Goal: Communication & Community: Answer question/provide support

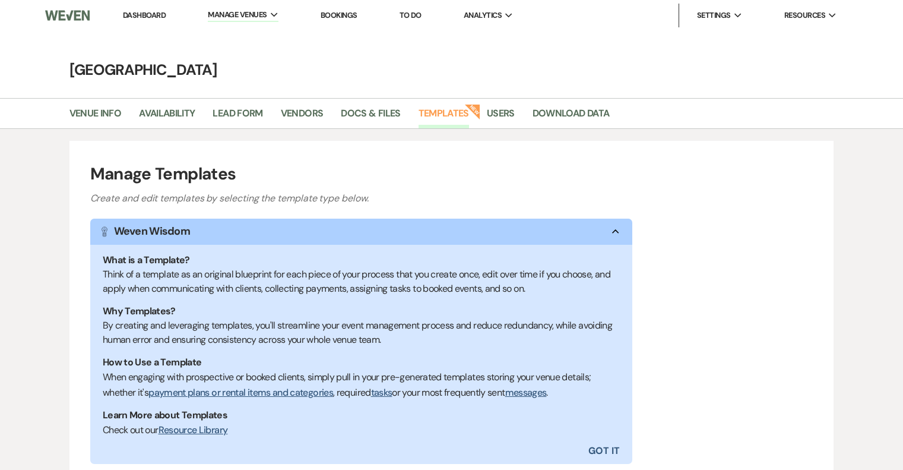
select select "Message Templates"
click at [131, 14] on link "Dashboard" at bounding box center [144, 15] width 43 height 10
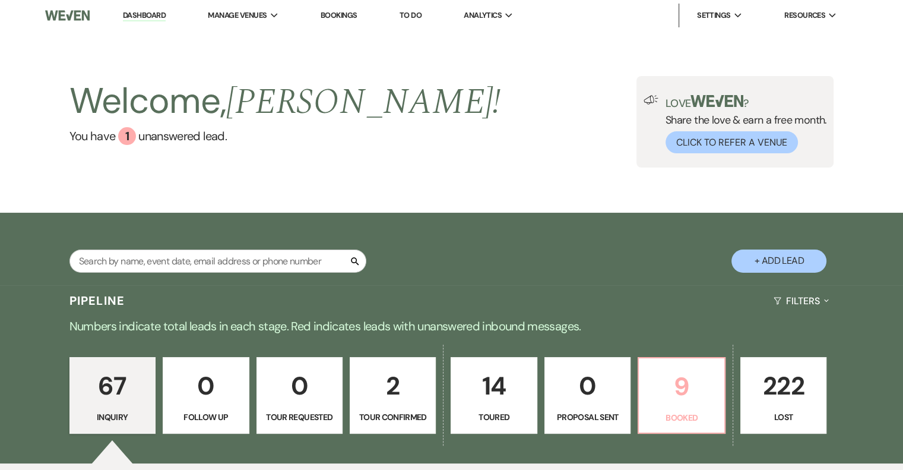
click at [666, 413] on p "Booked" at bounding box center [681, 417] width 71 height 13
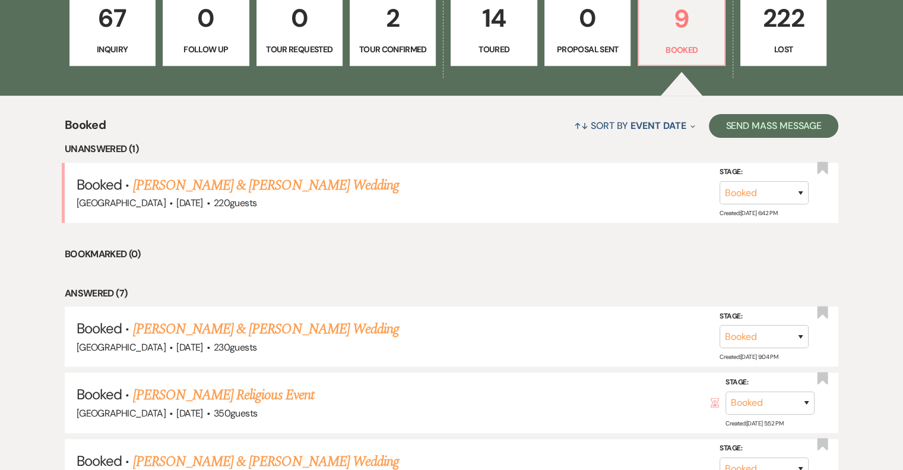
scroll to position [386, 0]
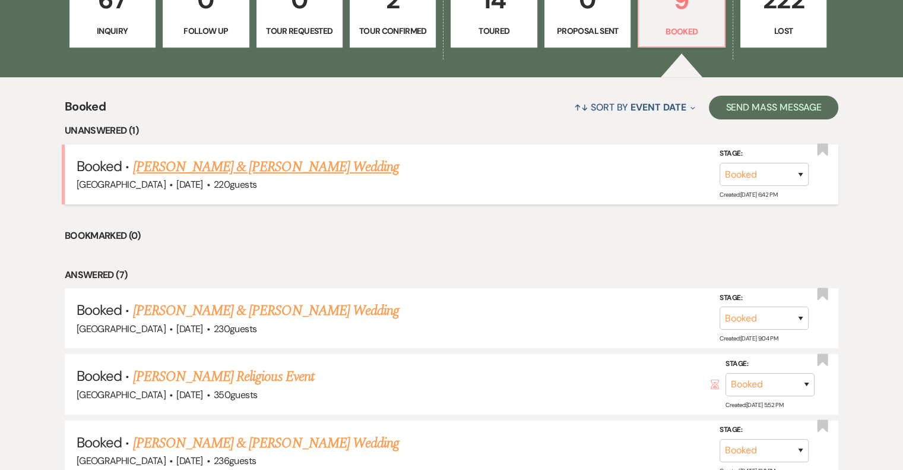
click at [304, 162] on link "[PERSON_NAME] & [PERSON_NAME] Wedding" at bounding box center [266, 166] width 266 height 21
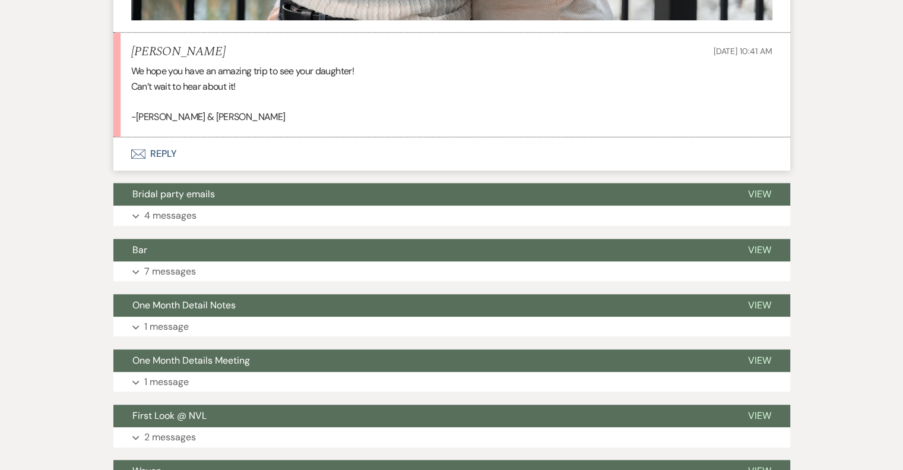
scroll to position [935, 0]
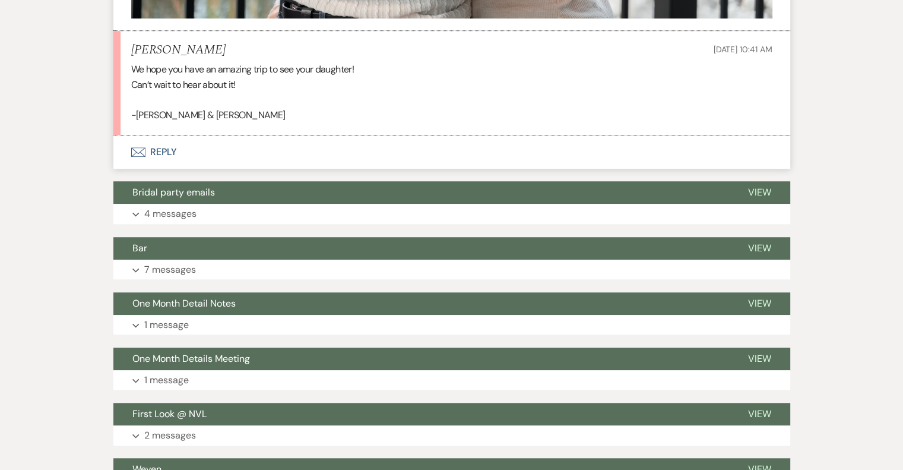
click at [154, 145] on button "Envelope Reply" at bounding box center [451, 151] width 677 height 33
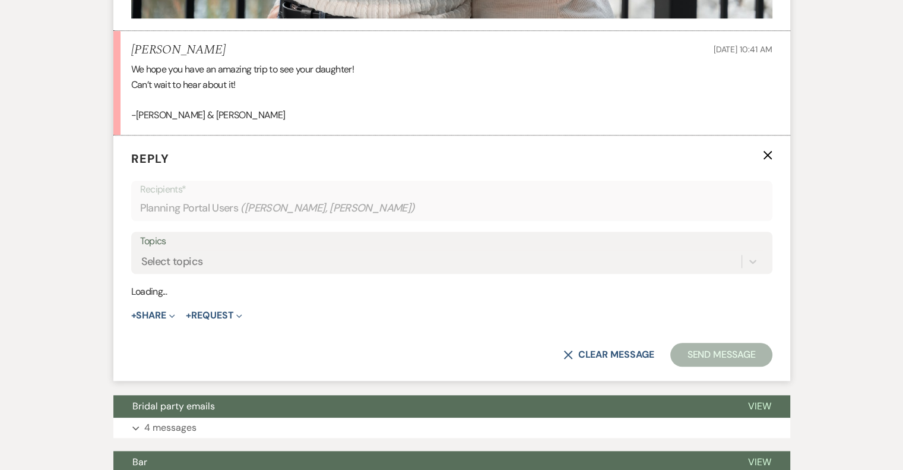
scroll to position [957, 0]
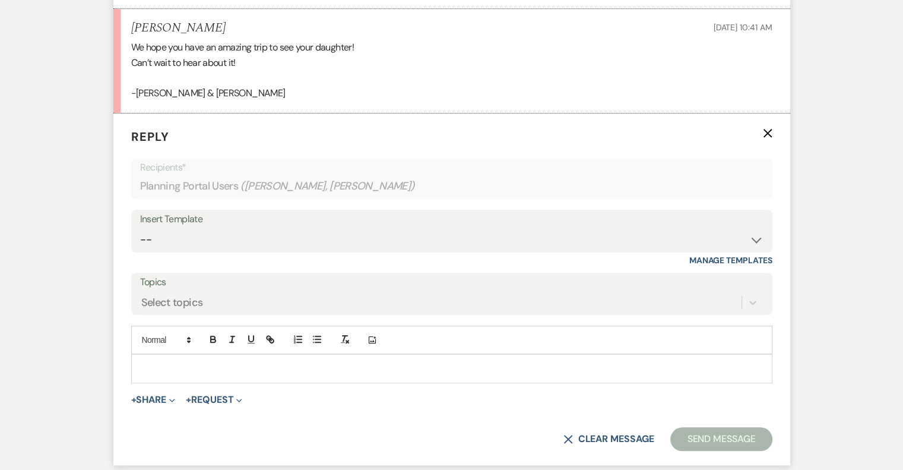
click at [202, 357] on div at bounding box center [452, 367] width 640 height 27
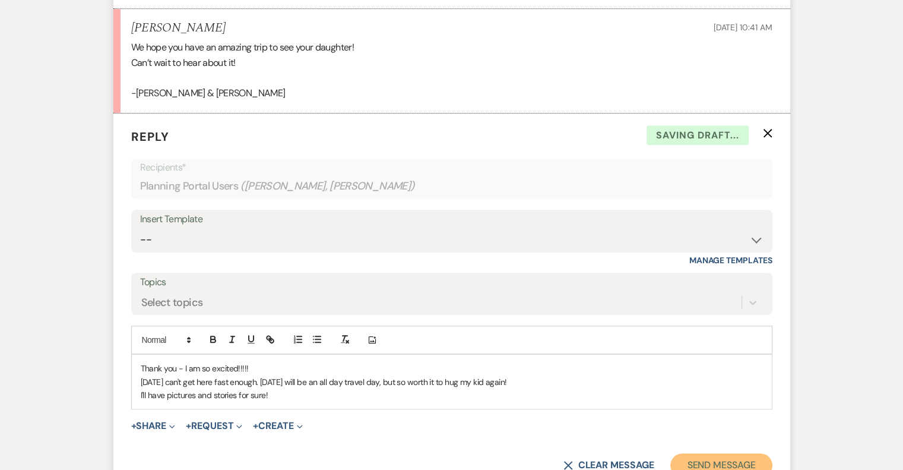
click at [728, 458] on button "Send Message" at bounding box center [721, 465] width 102 height 24
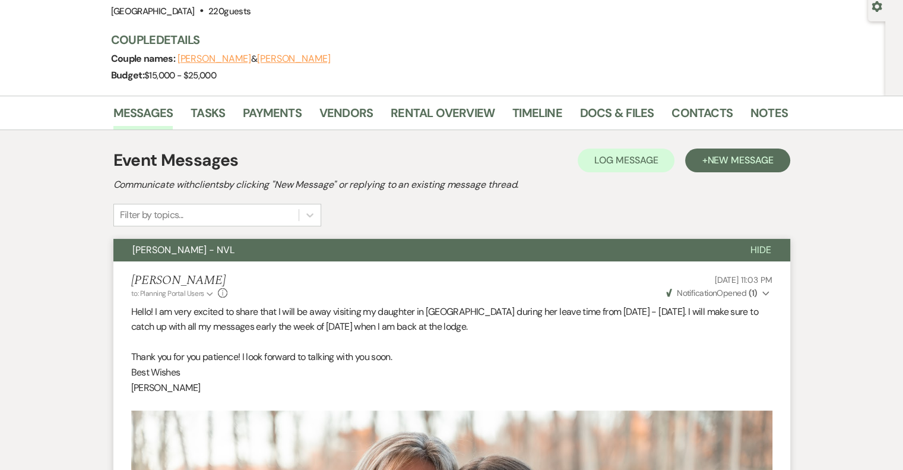
scroll to position [0, 0]
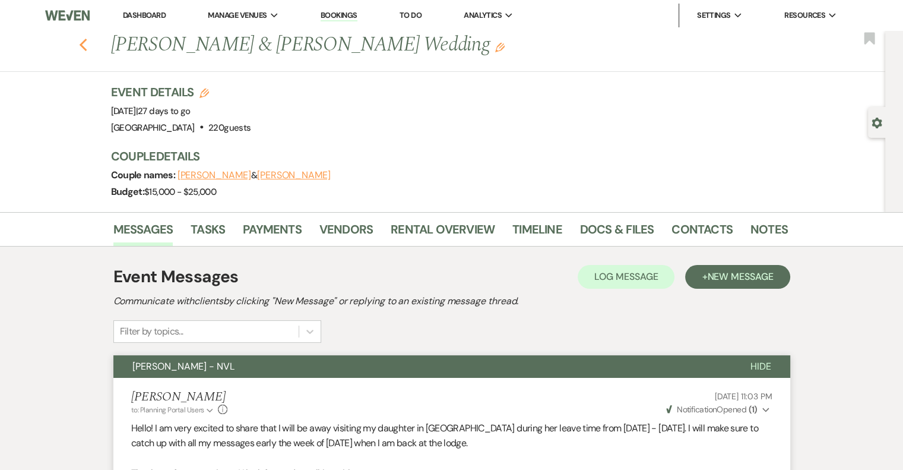
click at [88, 36] on button "Previous" at bounding box center [83, 44] width 9 height 17
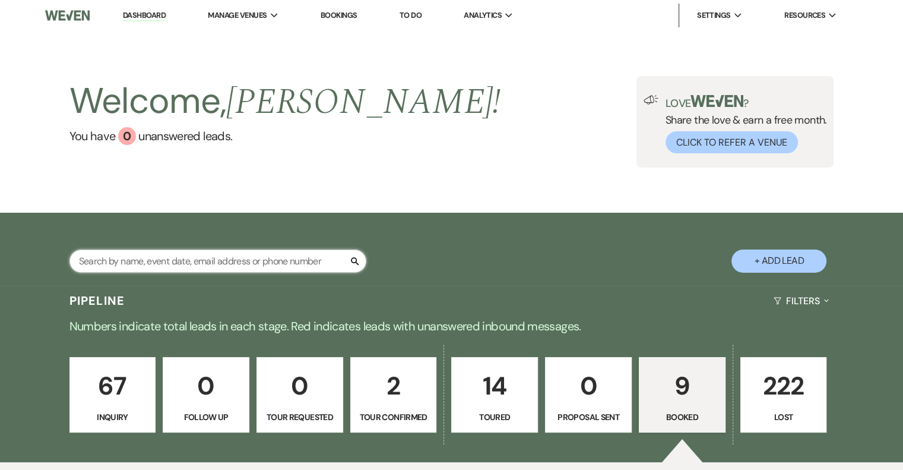
click at [168, 256] on input "text" at bounding box center [217, 260] width 297 height 23
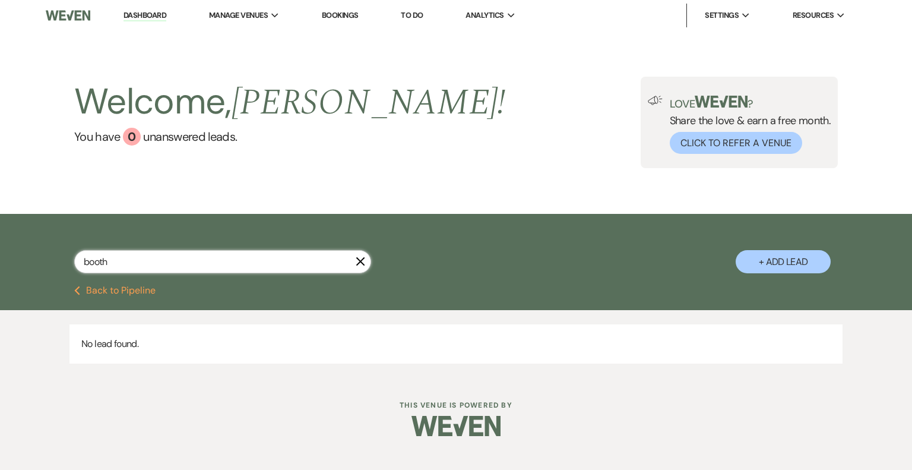
type input "booth"
